Goal: Transaction & Acquisition: Purchase product/service

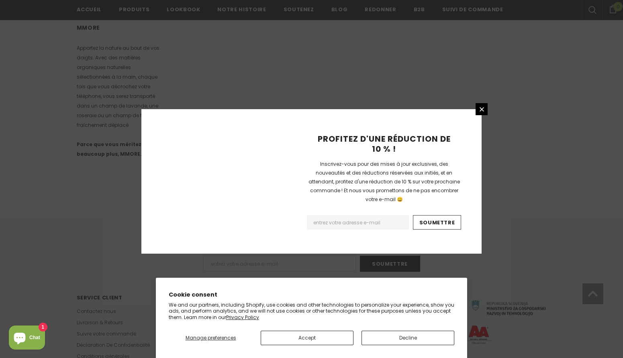
scroll to position [484, 0]
